Goal: Check status: Check status

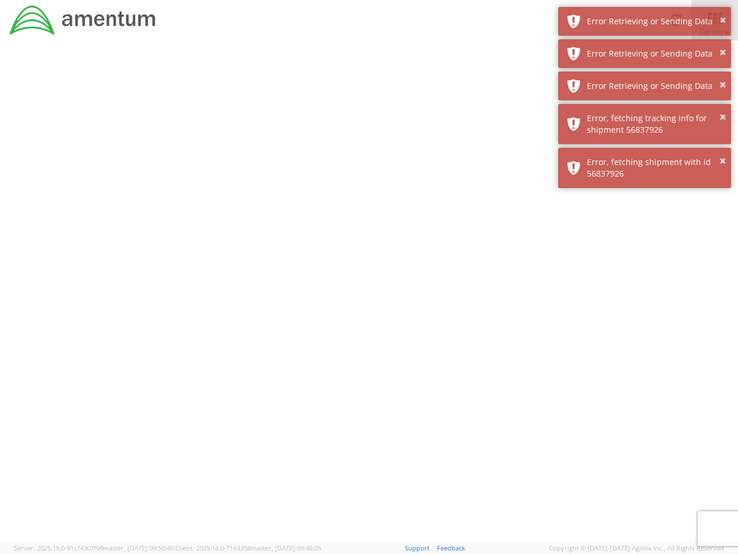
click at [369, 297] on div at bounding box center [369, 290] width 738 height 501
click at [645, 21] on div "Error Retrieving or Sending Data" at bounding box center [655, 22] width 136 height 12
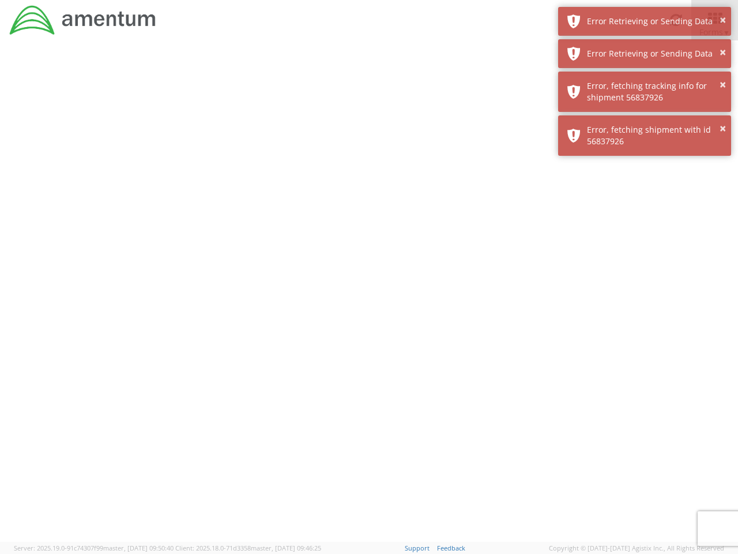
click at [645, 54] on div "Error Retrieving or Sending Data" at bounding box center [655, 54] width 136 height 12
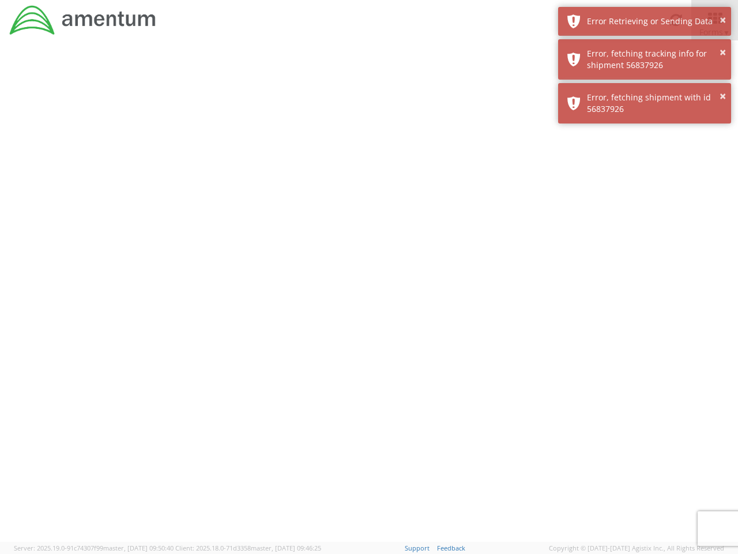
click at [645, 86] on div "× Error, fetching shipment with id 56837926" at bounding box center [644, 103] width 173 height 40
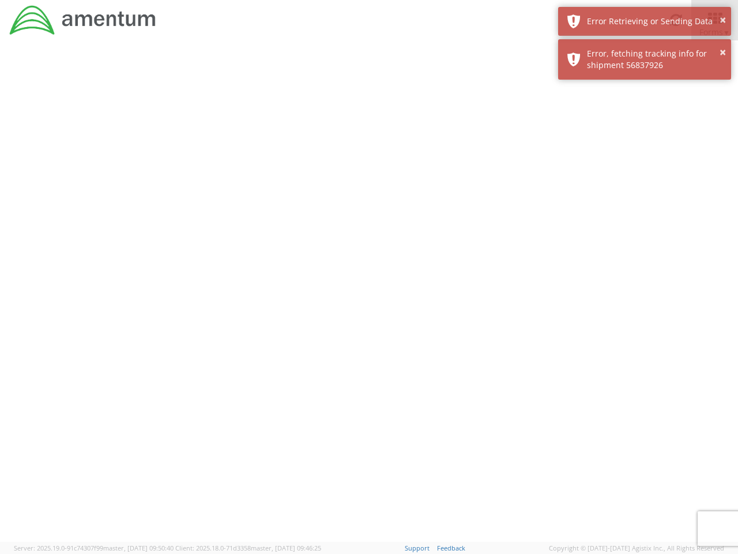
click at [645, 124] on div at bounding box center [369, 290] width 738 height 501
click at [645, 168] on div at bounding box center [369, 290] width 738 height 501
